Goal: Task Accomplishment & Management: Manage account settings

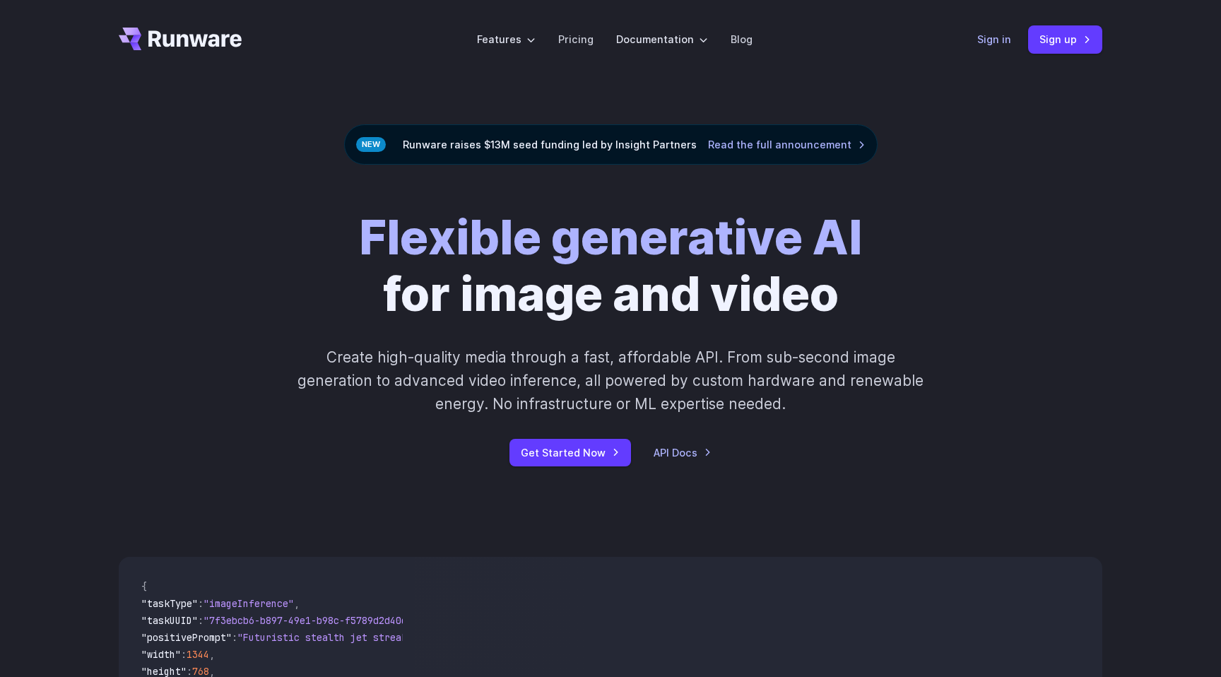
click at [1011, 43] on link "Sign in" at bounding box center [994, 39] width 34 height 16
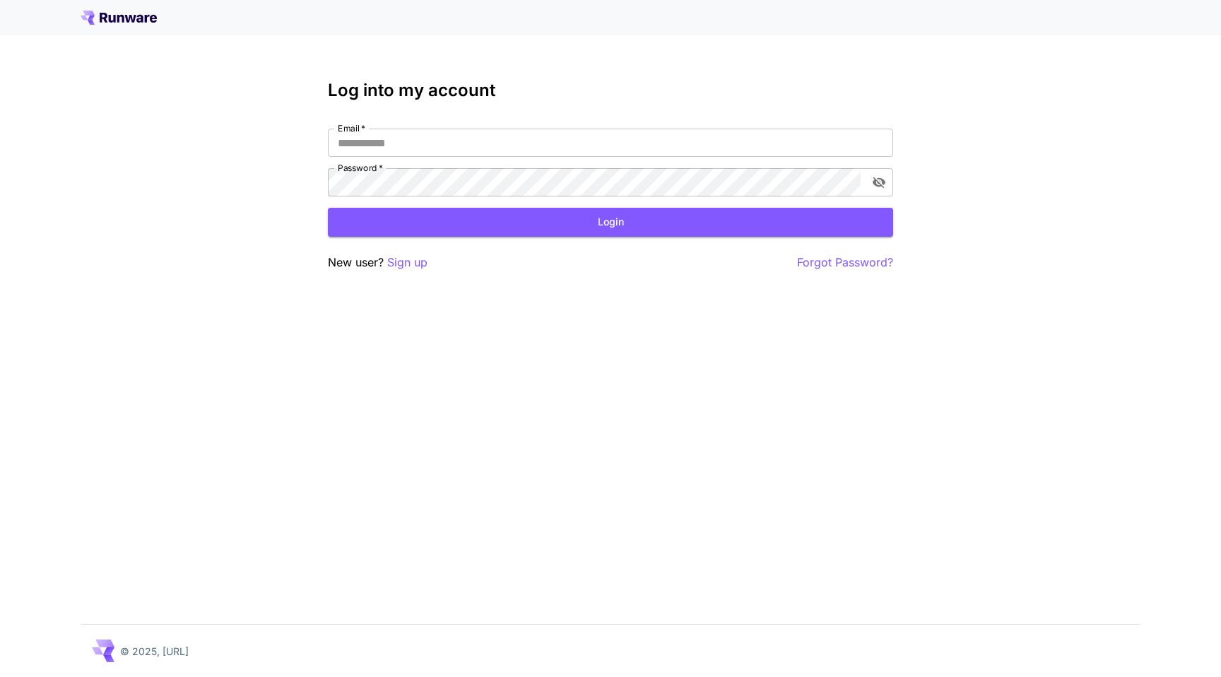
click at [510, 121] on div "Log into my account Email   * Email   * Password   * Password   * Login New use…" at bounding box center [610, 176] width 565 height 191
click at [503, 141] on input "Email   *" at bounding box center [610, 143] width 565 height 28
paste input "**********"
type input "**********"
click at [476, 166] on div "**********" at bounding box center [610, 163] width 565 height 68
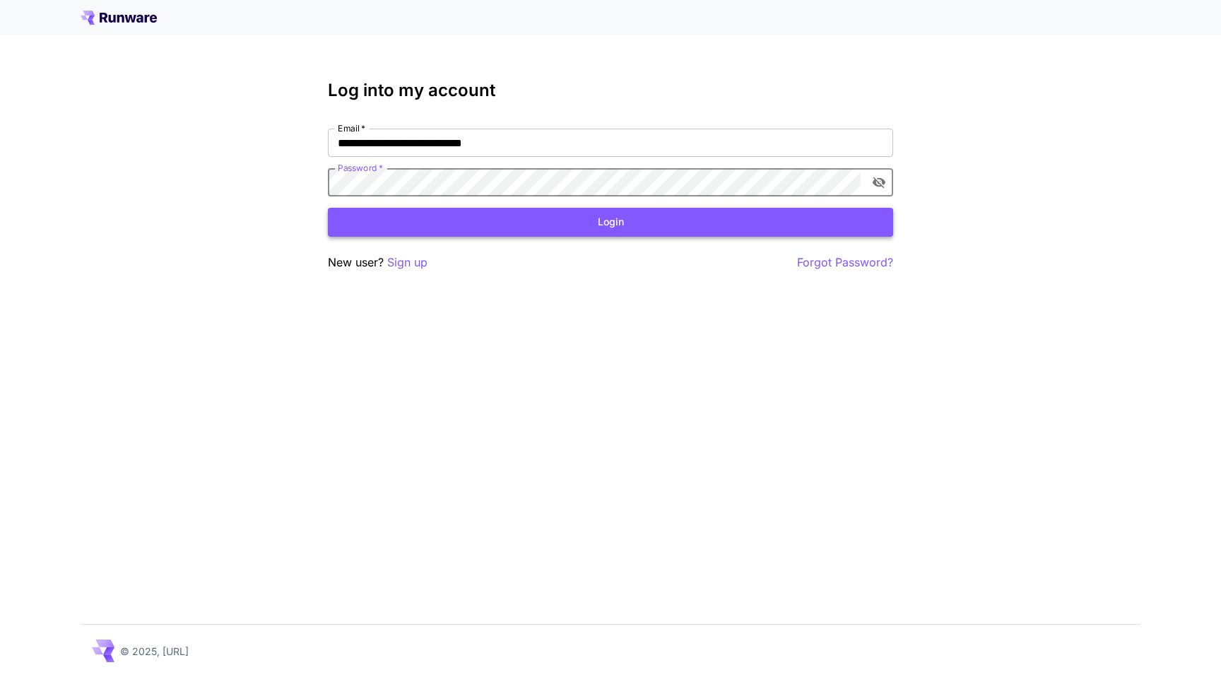
click at [523, 214] on button "Login" at bounding box center [610, 222] width 565 height 29
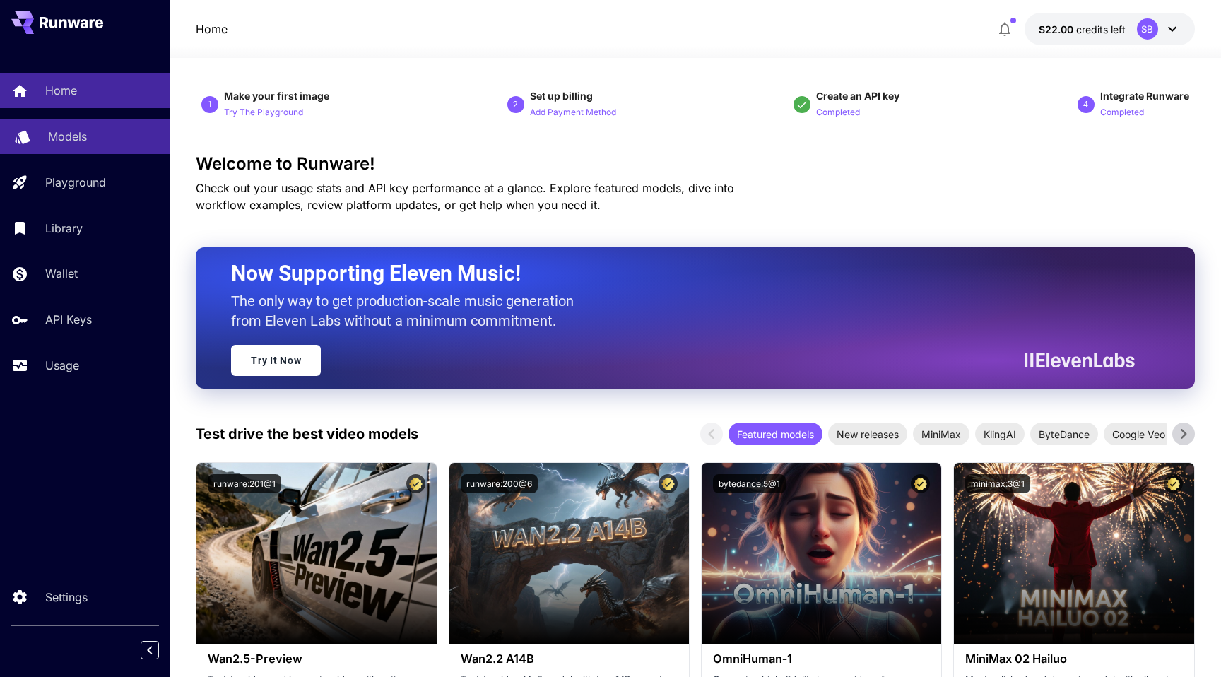
click at [83, 132] on p "Models" at bounding box center [67, 136] width 39 height 17
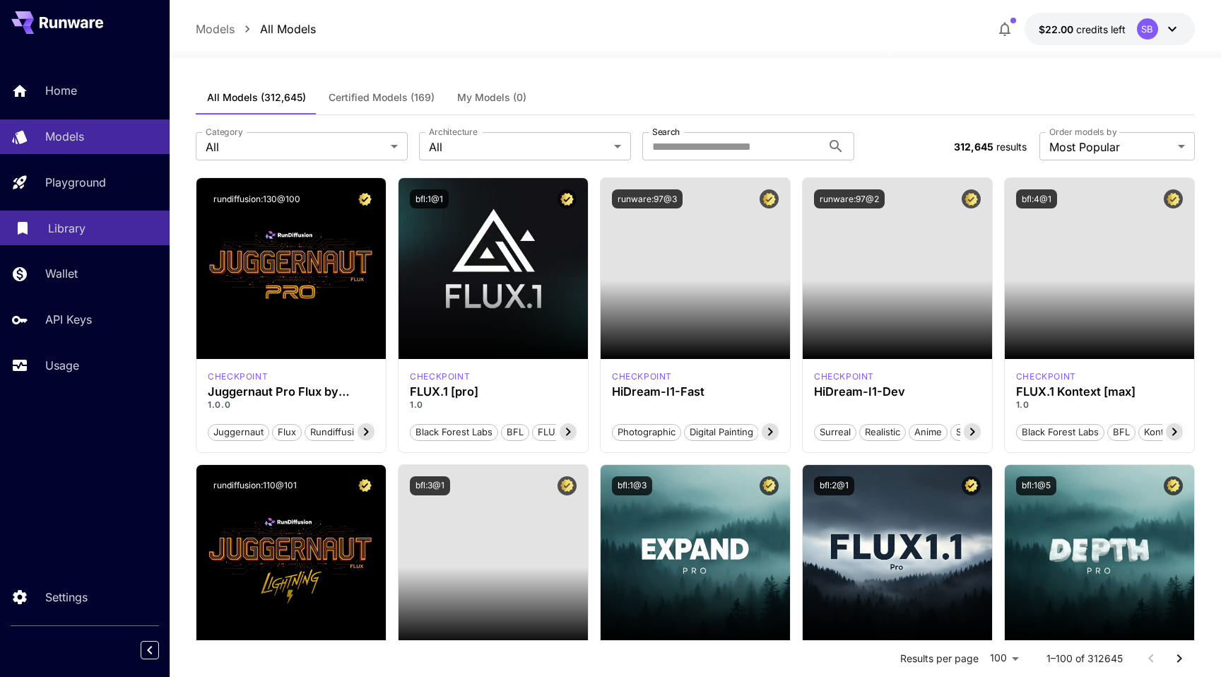
click at [65, 230] on p "Library" at bounding box center [66, 228] width 37 height 17
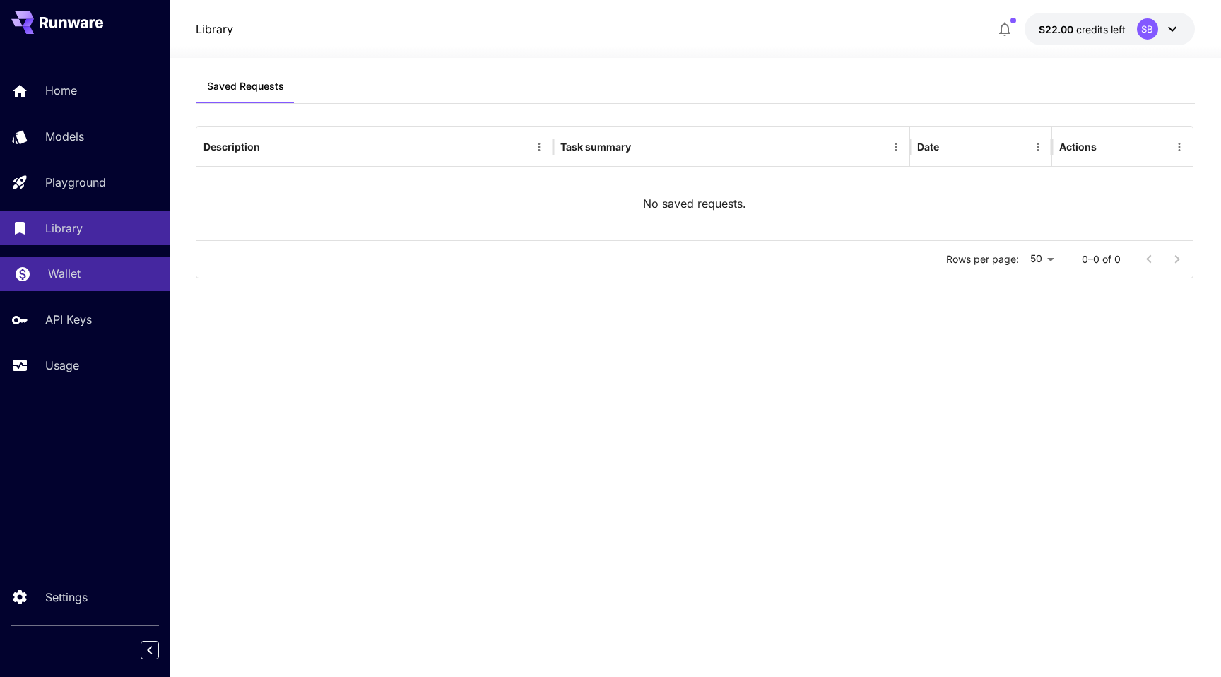
click at [62, 264] on link "Wallet" at bounding box center [85, 273] width 170 height 35
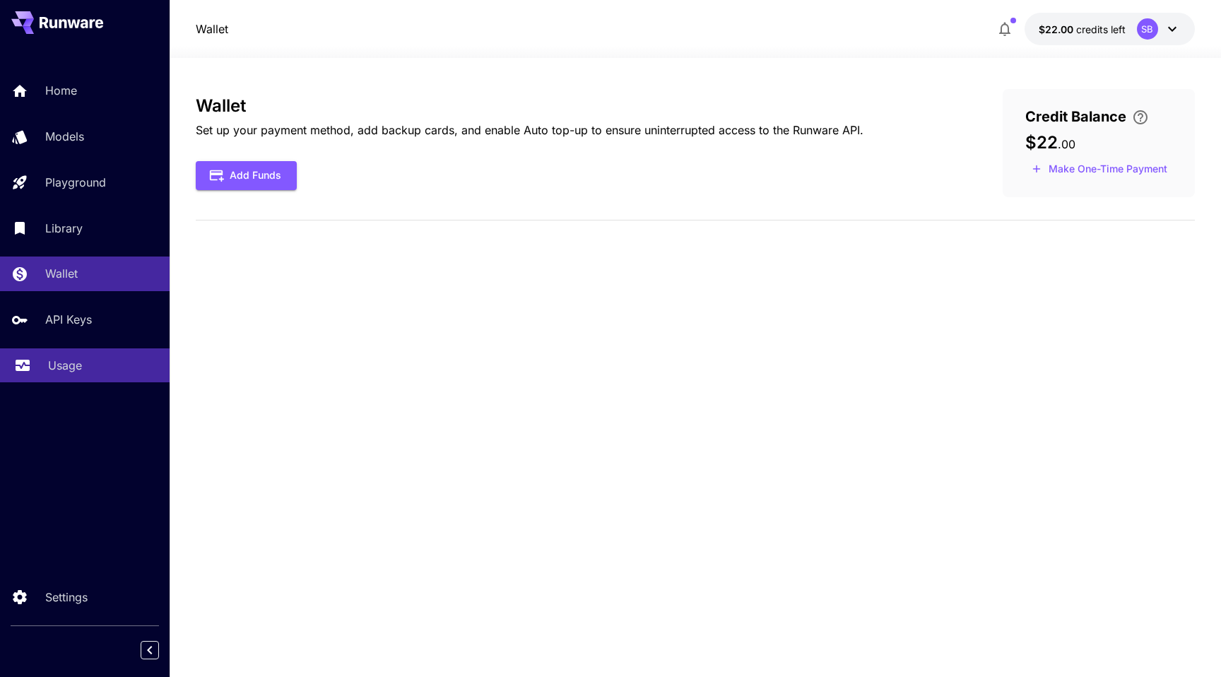
click at [72, 374] on p "Usage" at bounding box center [65, 365] width 34 height 17
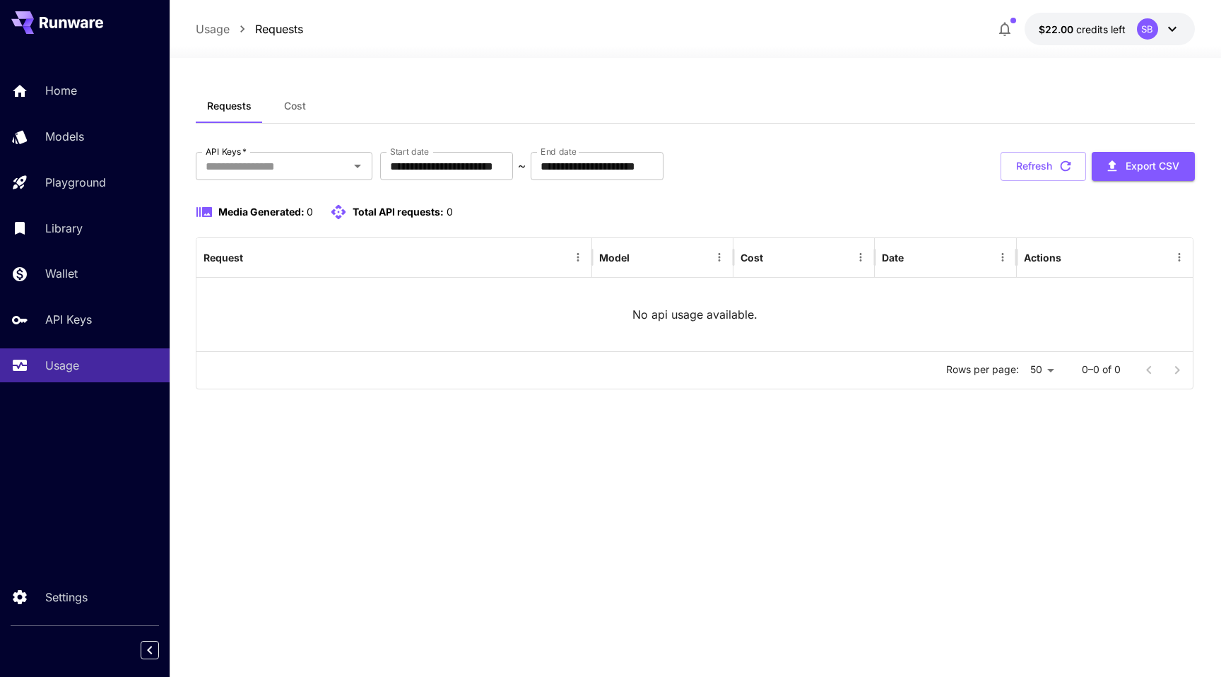
click at [292, 108] on span "Cost" at bounding box center [295, 106] width 22 height 13
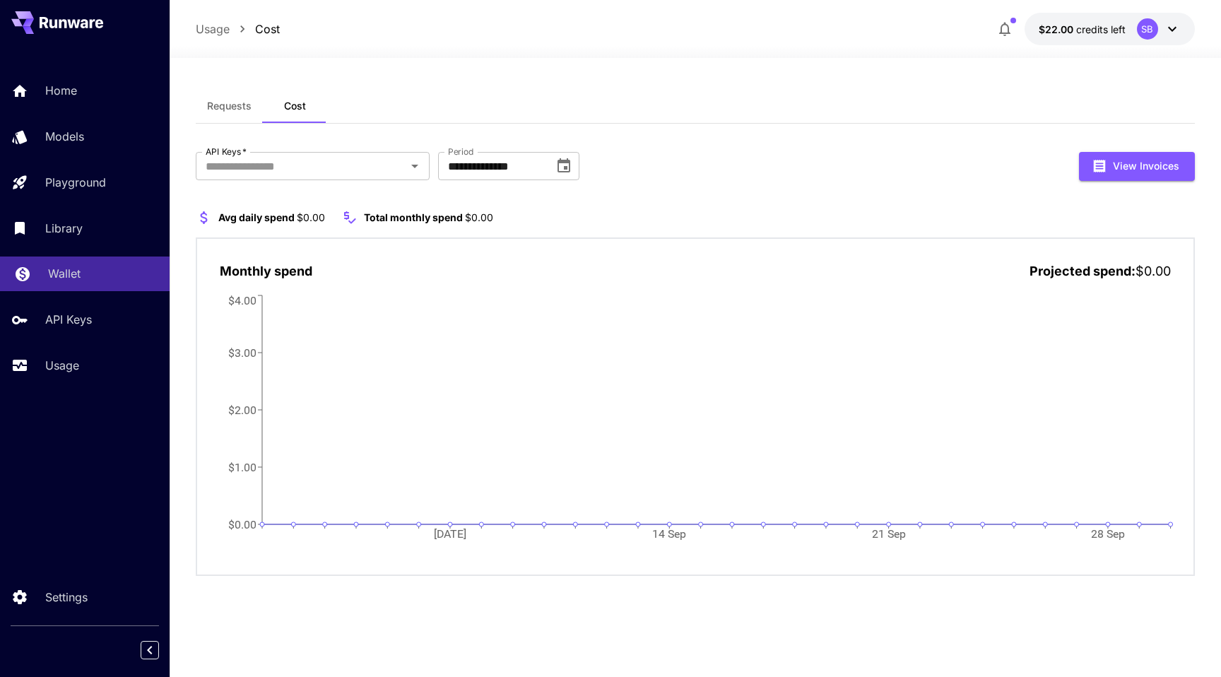
click at [66, 271] on p "Wallet" at bounding box center [64, 273] width 33 height 17
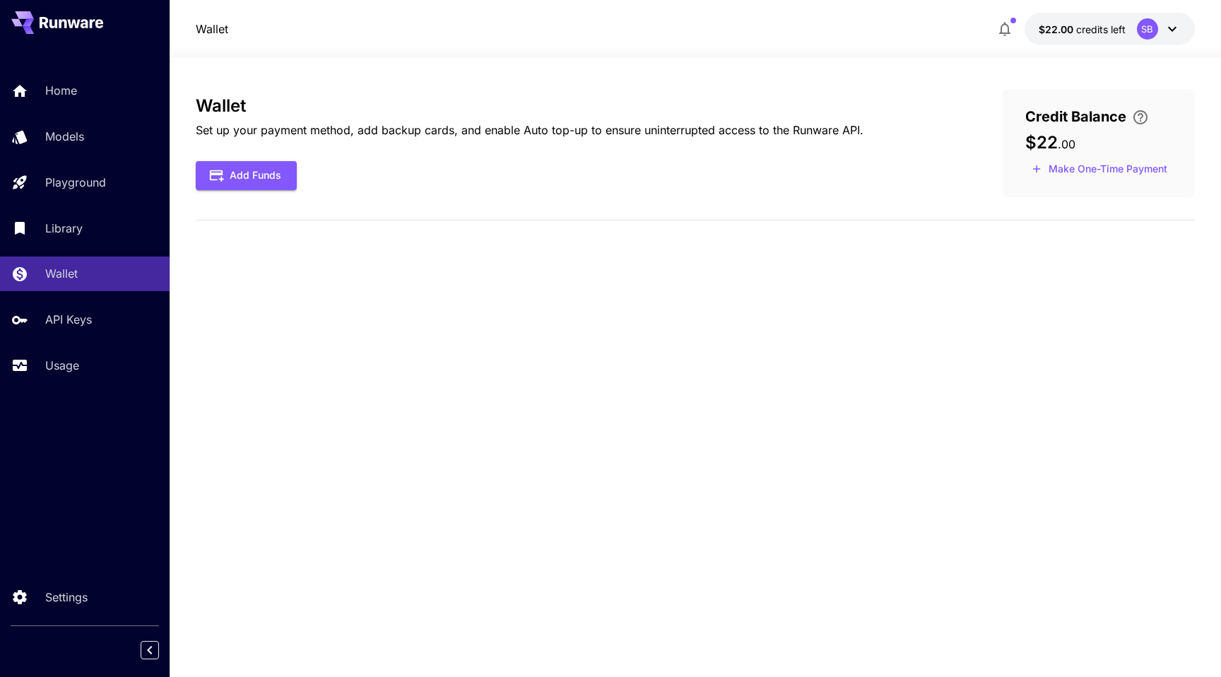
click at [1072, 118] on span "Credit Balance" at bounding box center [1075, 116] width 101 height 21
click at [86, 594] on p "Settings" at bounding box center [69, 597] width 42 height 17
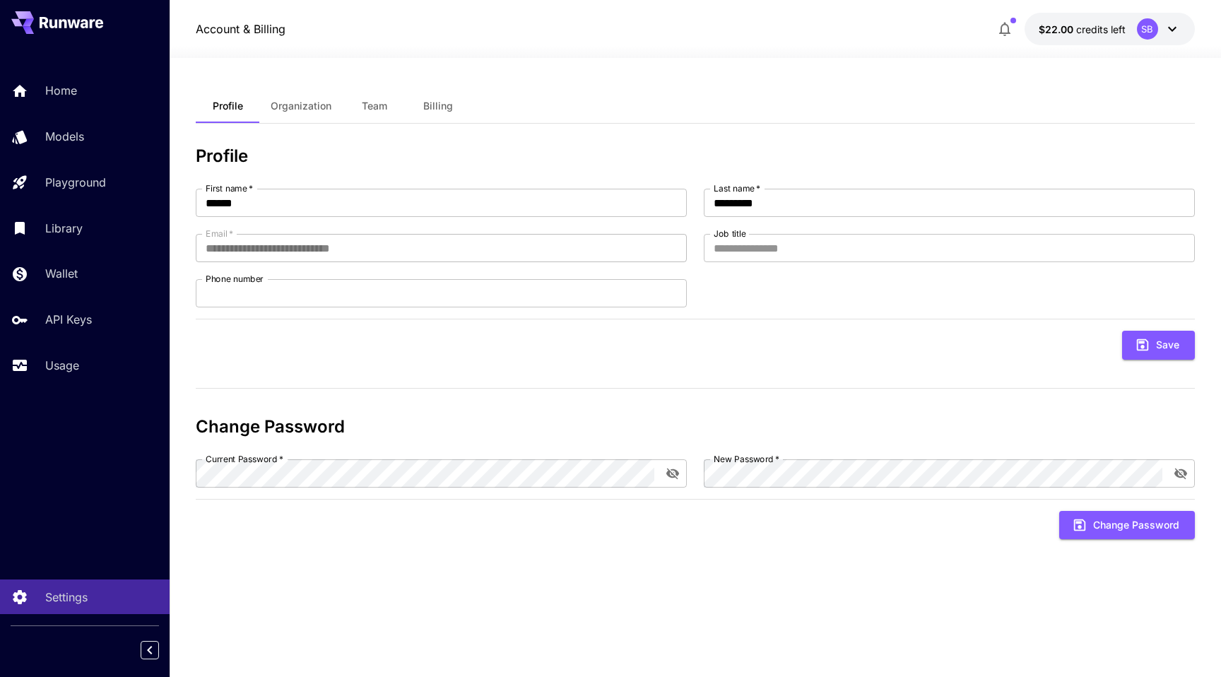
click at [425, 105] on span "Billing" at bounding box center [438, 106] width 30 height 13
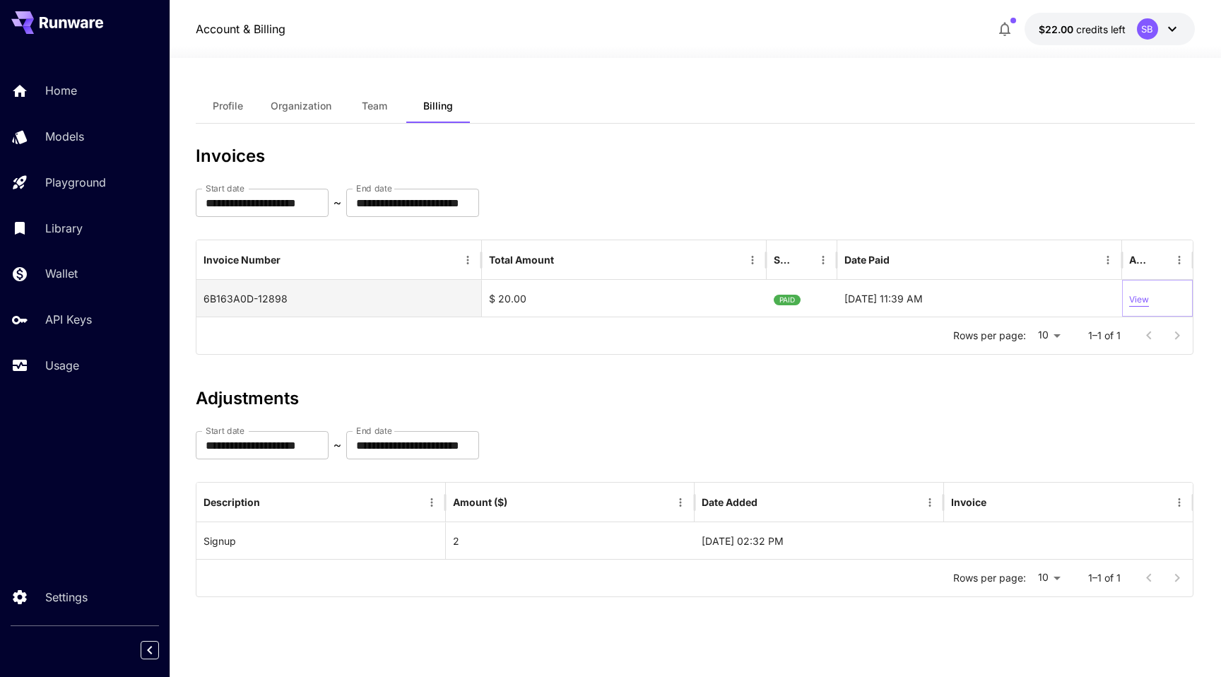
click at [1145, 297] on p "View" at bounding box center [1139, 299] width 20 height 13
